Goal: Information Seeking & Learning: Learn about a topic

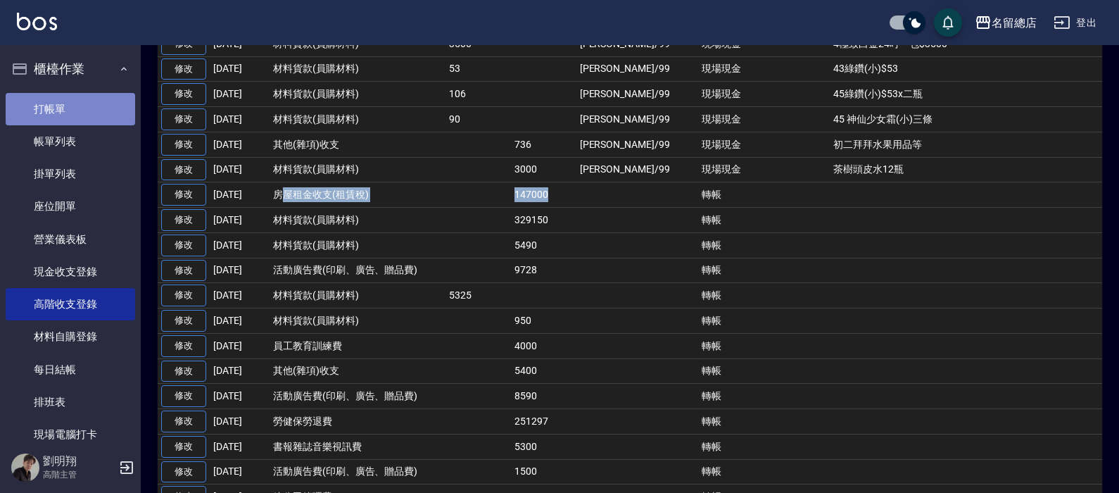
click at [83, 109] on link "打帳單" at bounding box center [70, 109] width 129 height 32
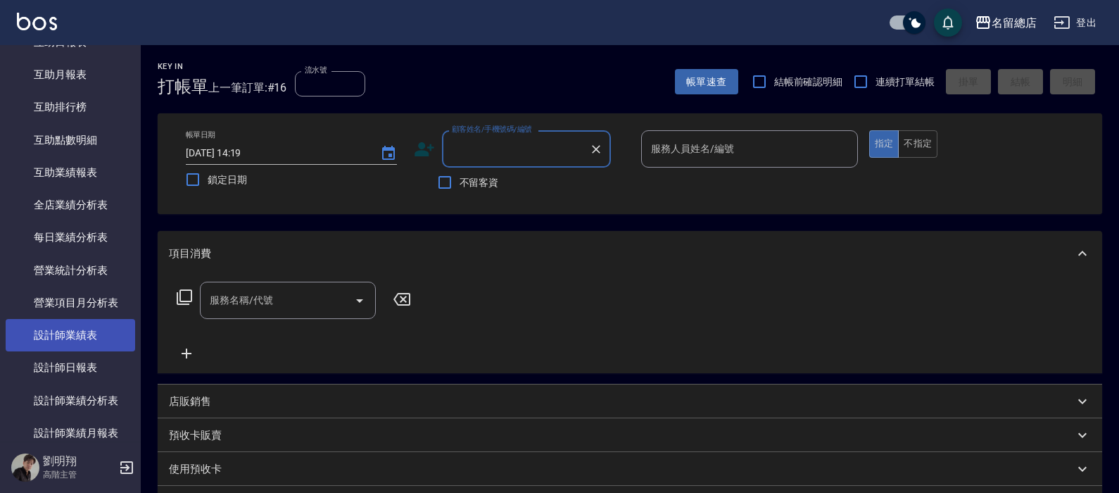
scroll to position [774, 0]
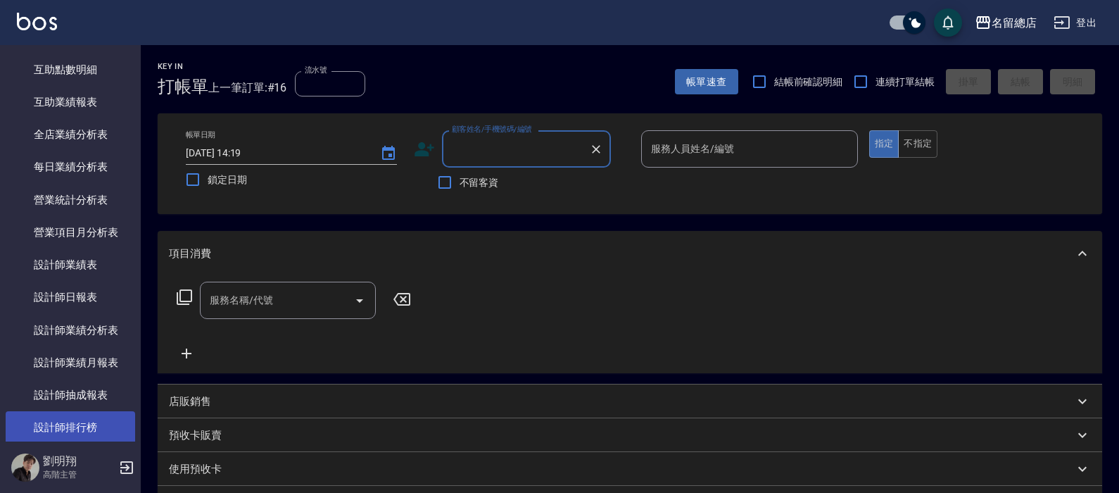
click at [71, 425] on link "設計師排行榜" at bounding box center [70, 427] width 129 height 32
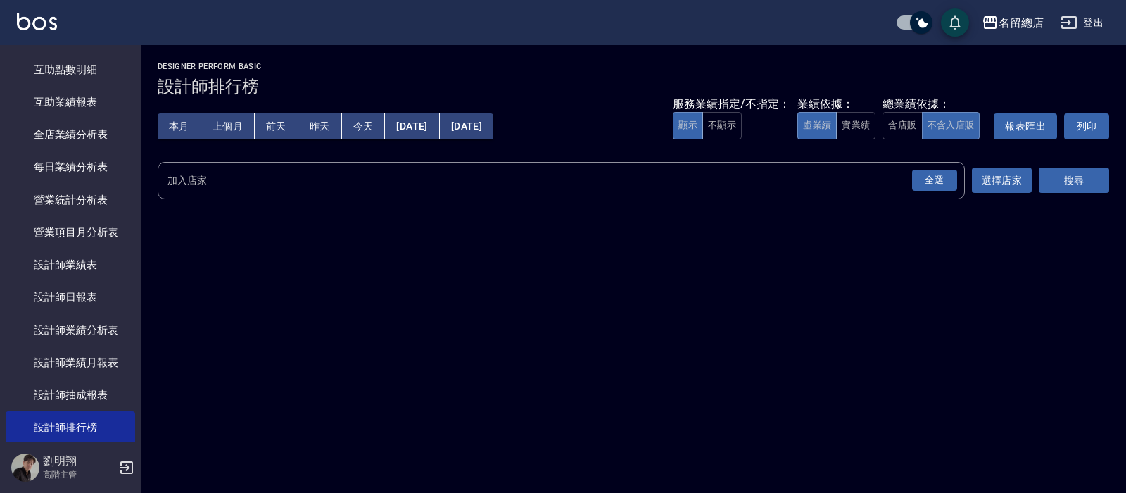
click at [183, 127] on button "本月" at bounding box center [180, 126] width 44 height 26
click at [863, 125] on button "實業績" at bounding box center [855, 125] width 39 height 27
click at [933, 173] on div "全選" at bounding box center [934, 181] width 45 height 22
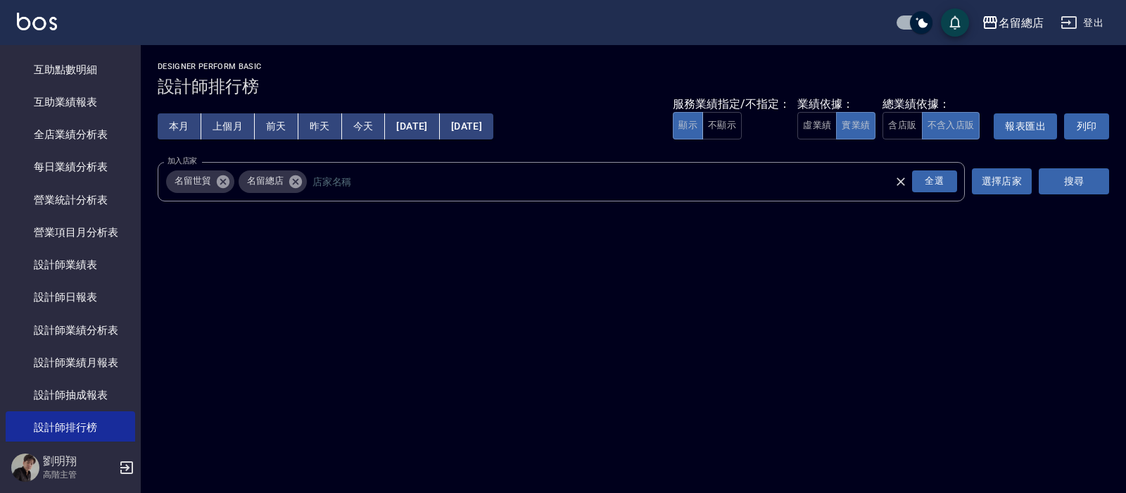
click at [1035, 183] on div "加入店家 名留世貿 名留總店 全選 加入店家 選擇店家 搜尋" at bounding box center [633, 181] width 951 height 39
click at [1086, 182] on button "搜尋" at bounding box center [1074, 181] width 70 height 26
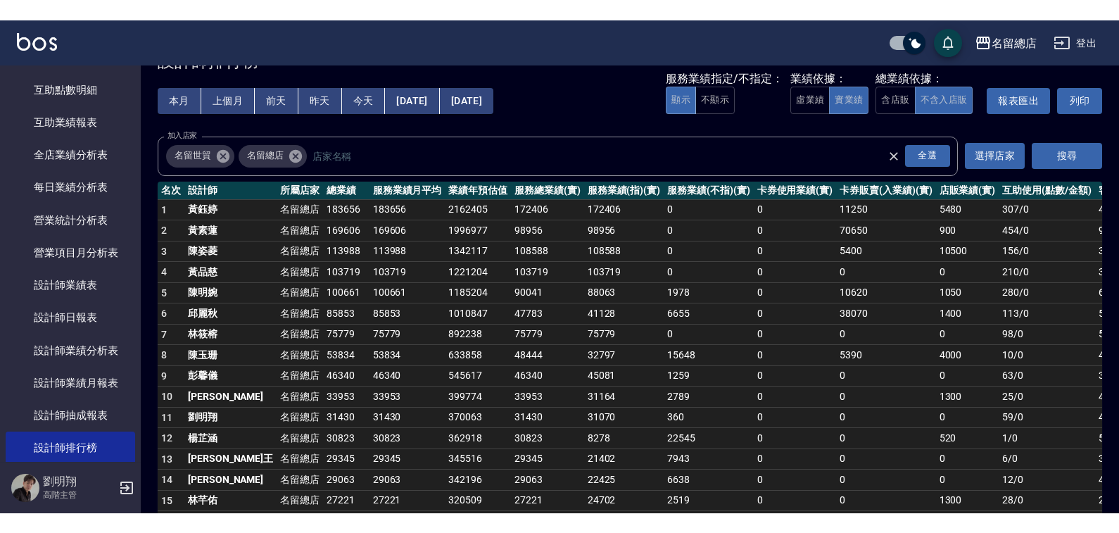
scroll to position [70, 0]
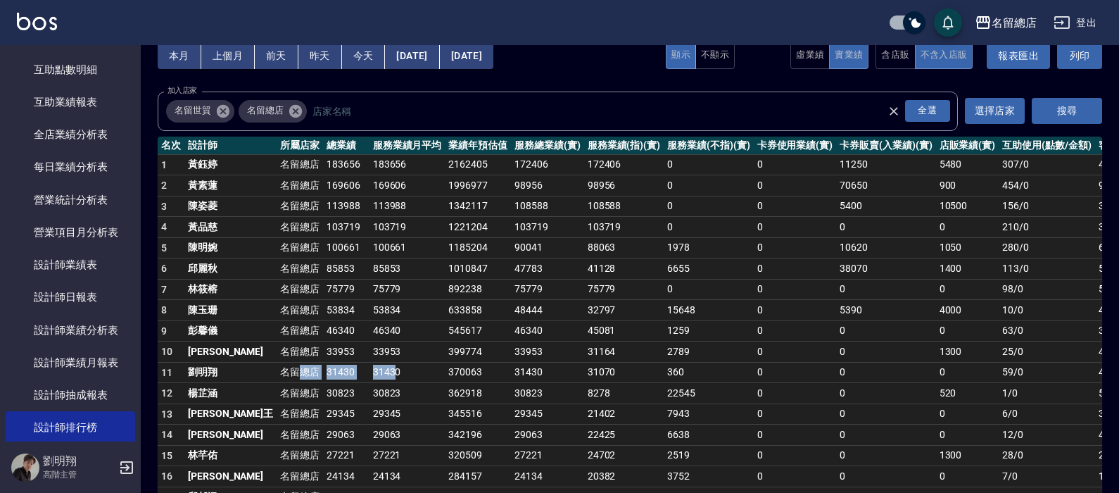
drag, startPoint x: 259, startPoint y: 371, endPoint x: 350, endPoint y: 381, distance: 92.0
click at [350, 381] on tr "11 [PERSON_NAME]留總店 31430 31430 370063 31430 31070 360 0 0 0 59 / 0 41" at bounding box center [645, 372] width 974 height 21
click at [369, 381] on td "31430" at bounding box center [407, 372] width 76 height 21
click at [369, 383] on td "30823" at bounding box center [407, 393] width 76 height 21
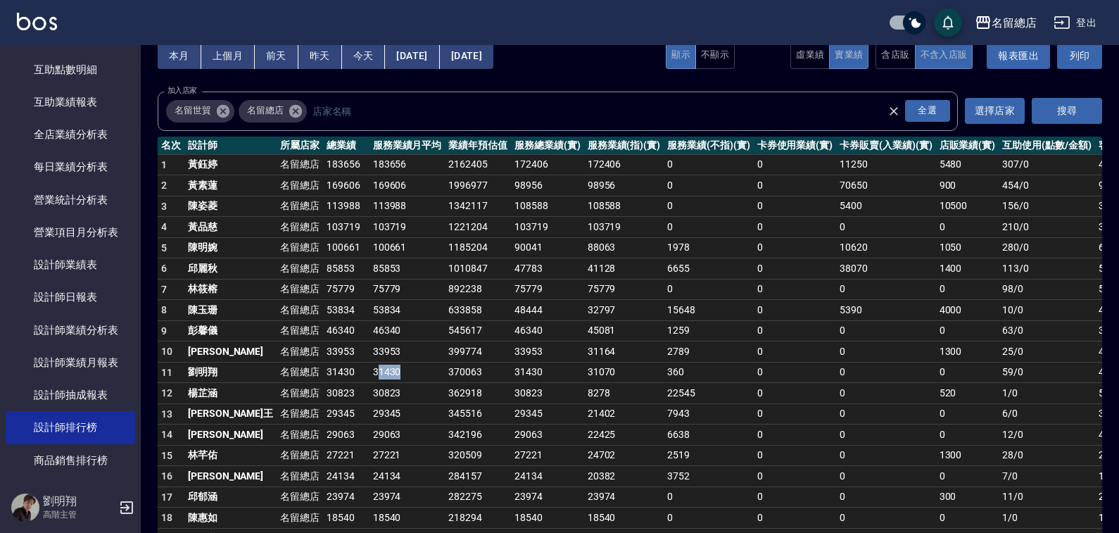
drag, startPoint x: 359, startPoint y: 374, endPoint x: 335, endPoint y: 374, distance: 23.9
click at [369, 374] on td "31430" at bounding box center [407, 372] width 76 height 21
click at [369, 358] on td "33953" at bounding box center [407, 351] width 76 height 21
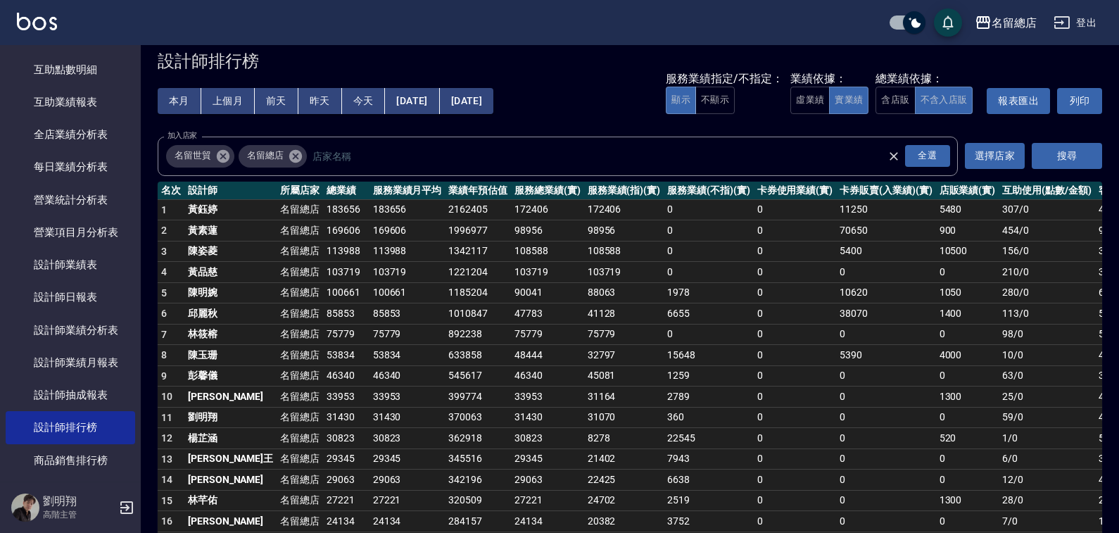
scroll to position [0, 0]
